Goal: Transaction & Acquisition: Purchase product/service

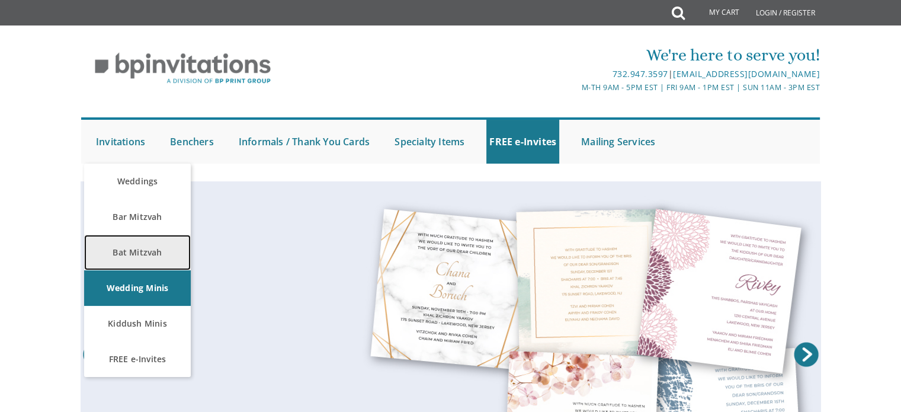
click at [116, 249] on link "Bat Mitzvah" at bounding box center [137, 252] width 107 height 36
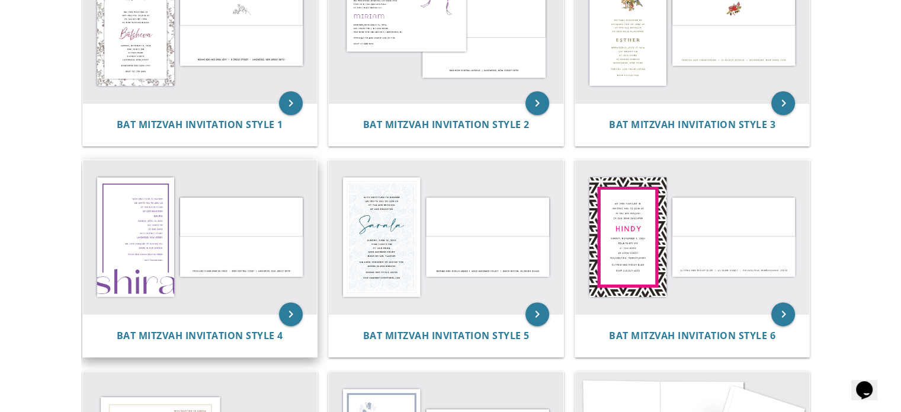
scroll to position [374, 0]
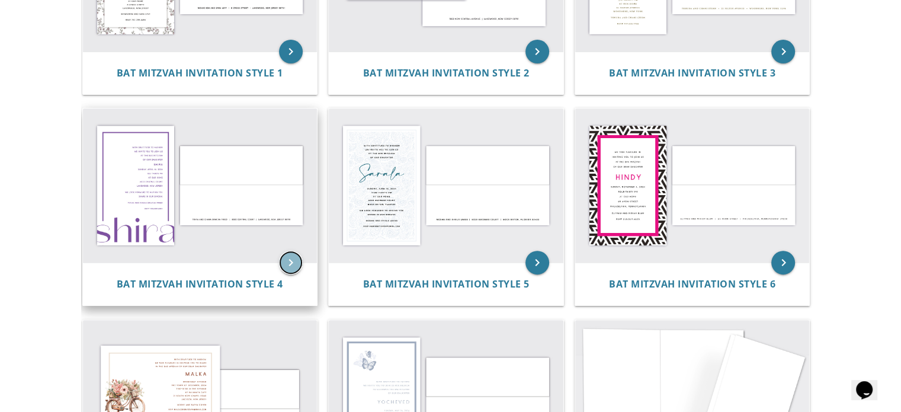
click at [298, 260] on icon "keyboard_arrow_right" at bounding box center [291, 262] width 24 height 24
click at [175, 219] on img at bounding box center [200, 185] width 234 height 154
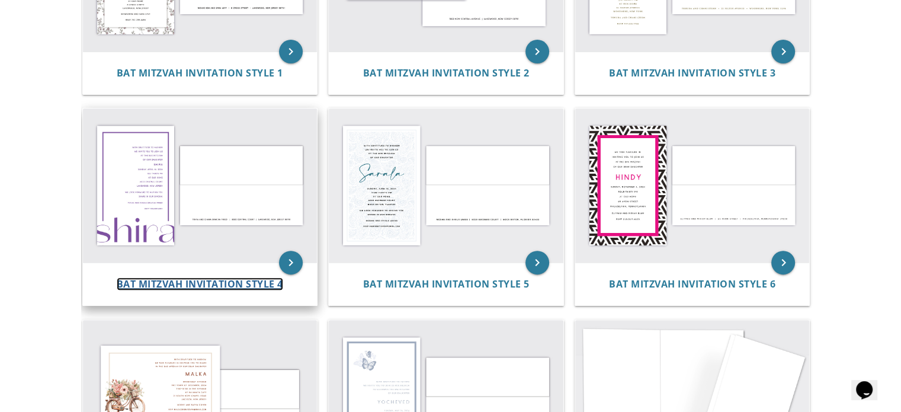
click at [175, 281] on span "Bat Mitzvah Invitation Style 4" at bounding box center [200, 283] width 166 height 13
click at [175, 279] on span "Bat Mitzvah Invitation Style 4" at bounding box center [200, 283] width 166 height 13
click at [157, 184] on img at bounding box center [200, 185] width 234 height 154
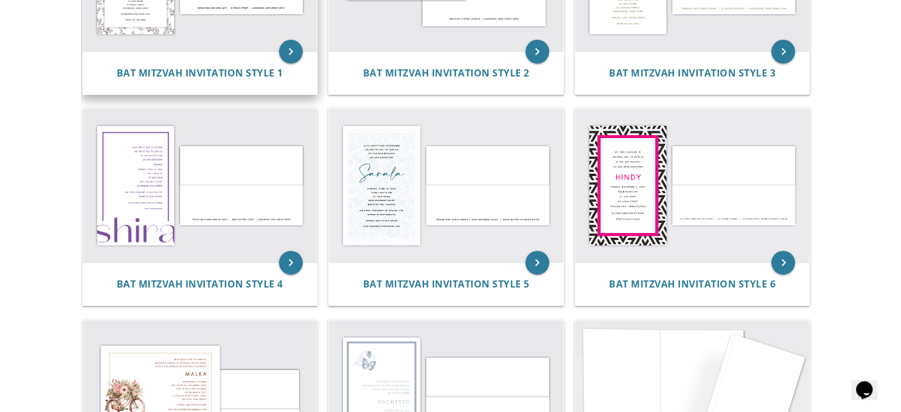
click at [213, 60] on div "Bat Mitzvah Invitation Style 1" at bounding box center [200, 73] width 234 height 43
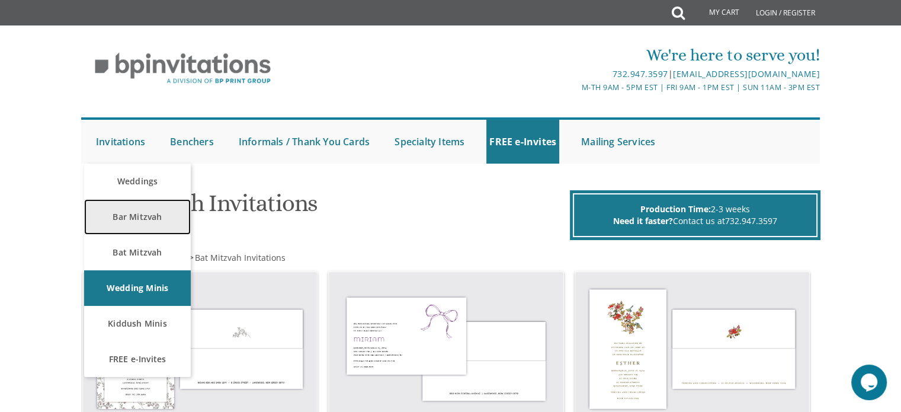
click at [140, 224] on link "Bar Mitzvah" at bounding box center [137, 217] width 107 height 36
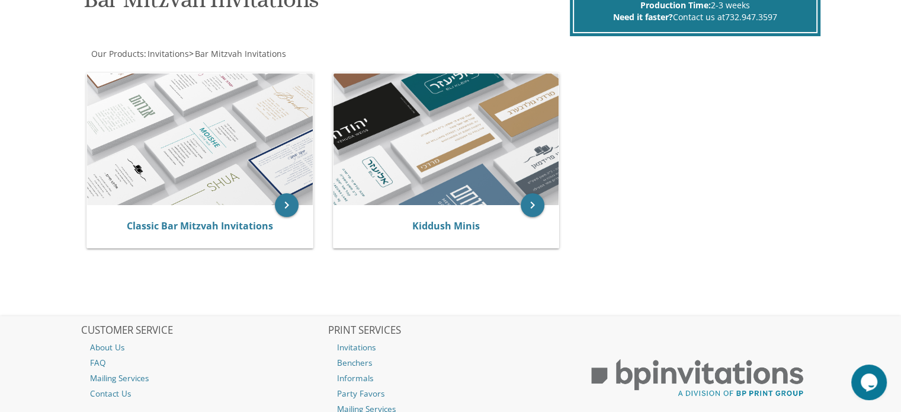
scroll to position [237, 0]
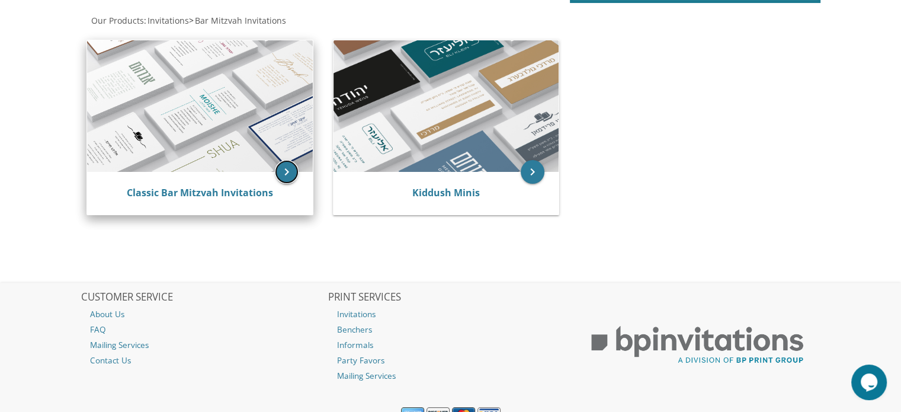
click at [283, 172] on icon "keyboard_arrow_right" at bounding box center [287, 172] width 24 height 24
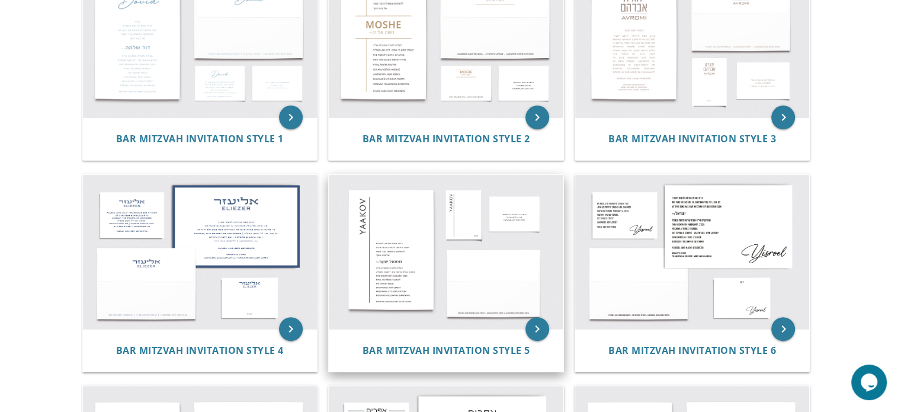
scroll to position [118, 0]
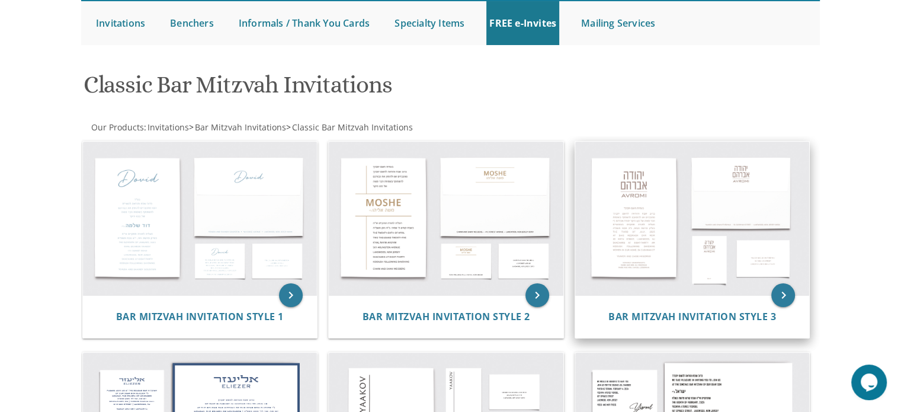
click at [653, 220] on img at bounding box center [692, 219] width 234 height 154
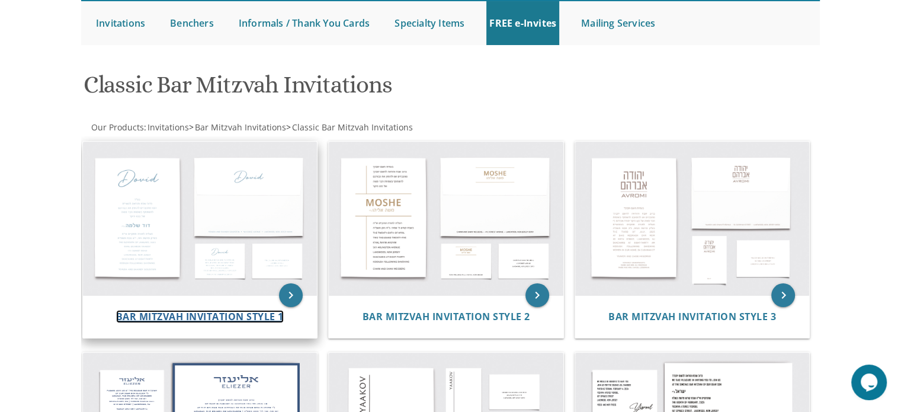
click at [222, 313] on span "Bar Mitzvah Invitation Style 1" at bounding box center [200, 316] width 168 height 13
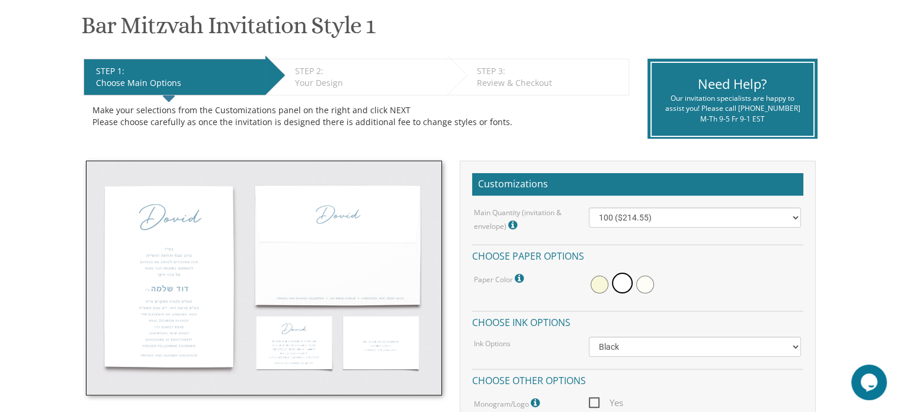
scroll to position [296, 0]
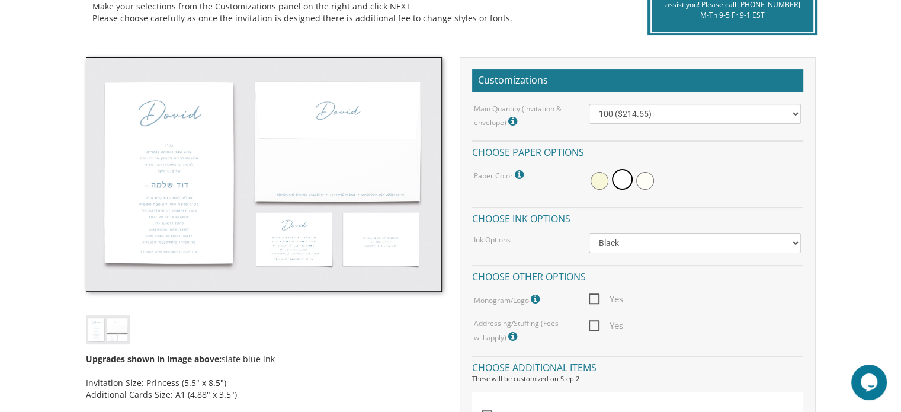
click at [187, 168] on img at bounding box center [264, 174] width 356 height 234
